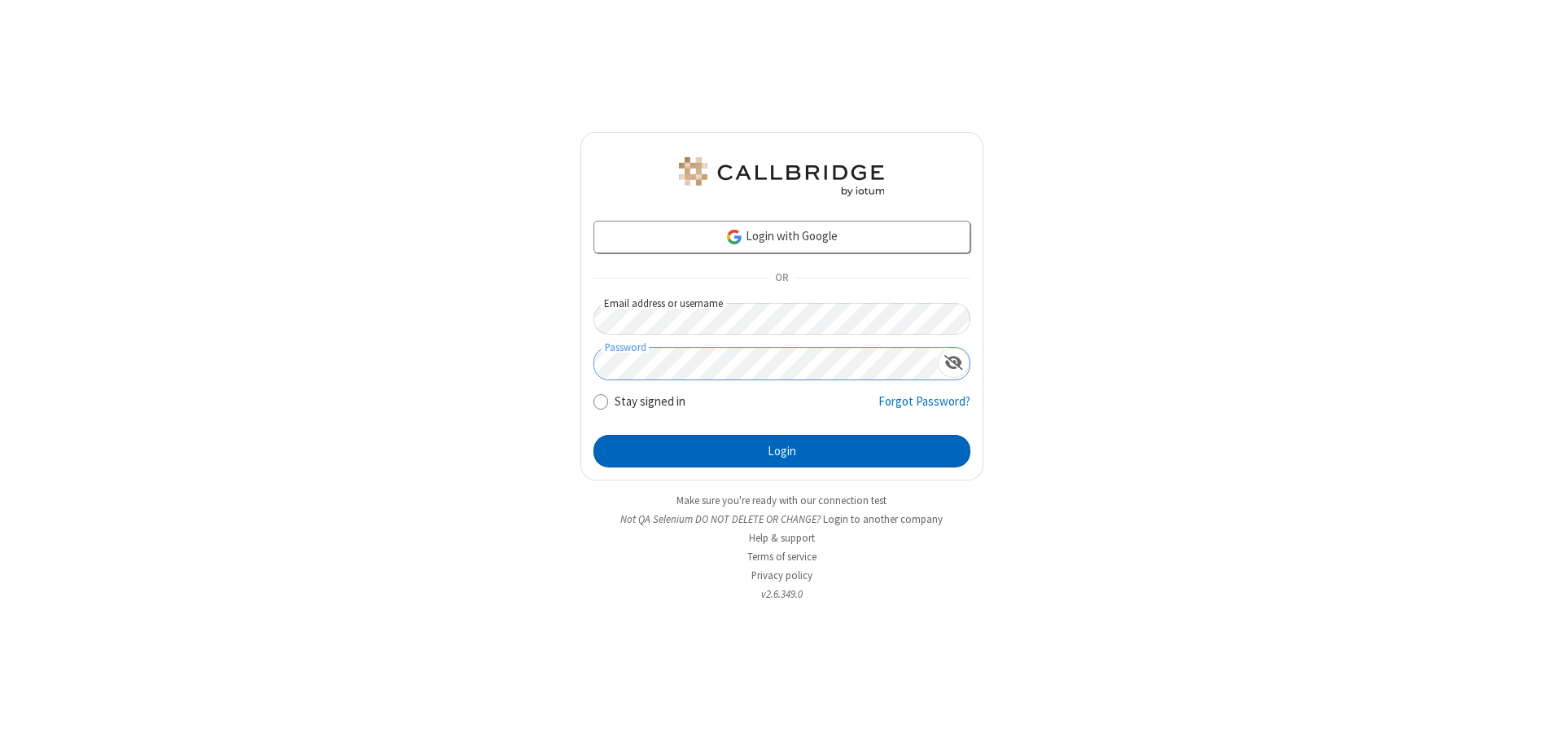
click at [782, 451] on button "Login" at bounding box center [782, 451] width 377 height 33
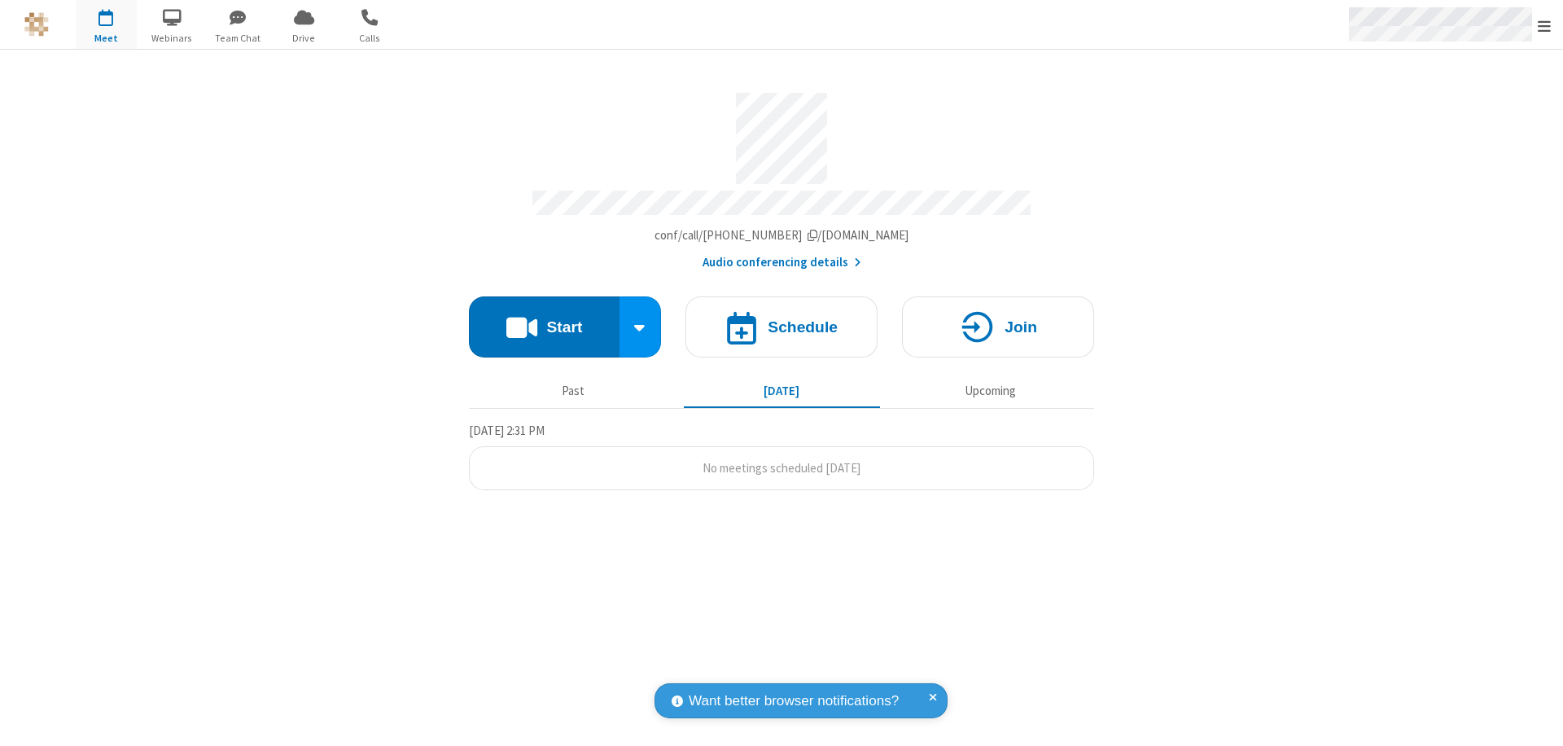
click at [1545, 24] on span "Open menu" at bounding box center [1544, 26] width 13 height 16
